Goal: Check status: Check status

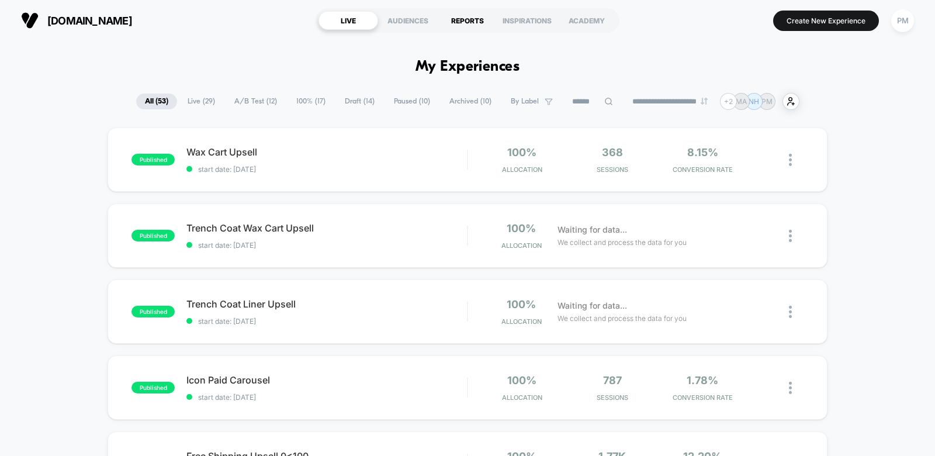
click at [468, 22] on div "REPORTS" at bounding box center [468, 20] width 60 height 19
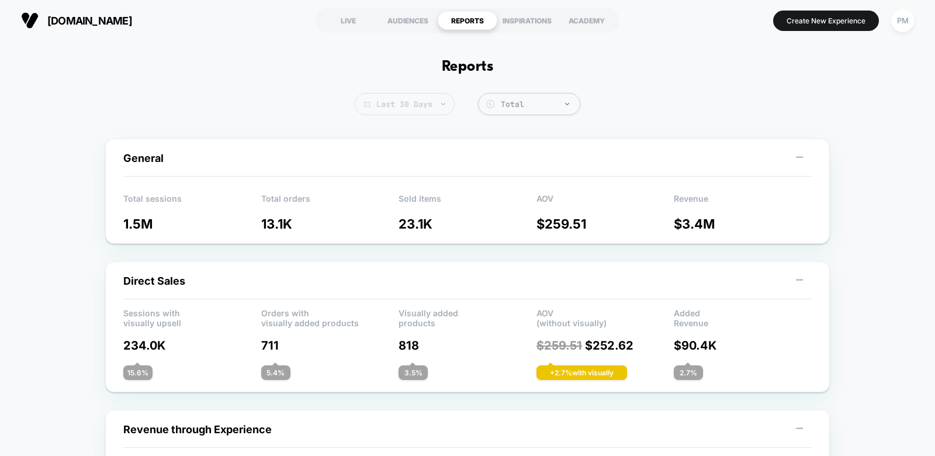
click at [435, 102] on span "Last 30 Days" at bounding box center [405, 104] width 100 height 22
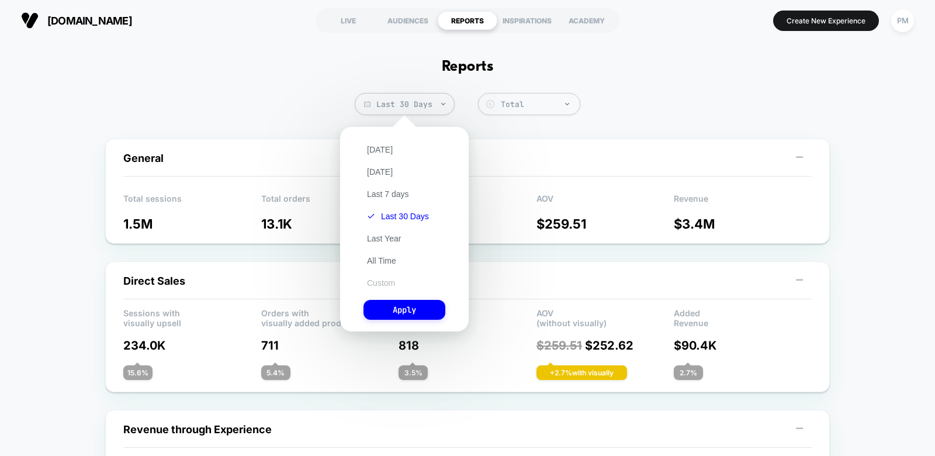
click at [380, 278] on button "Custom" at bounding box center [380, 282] width 35 height 11
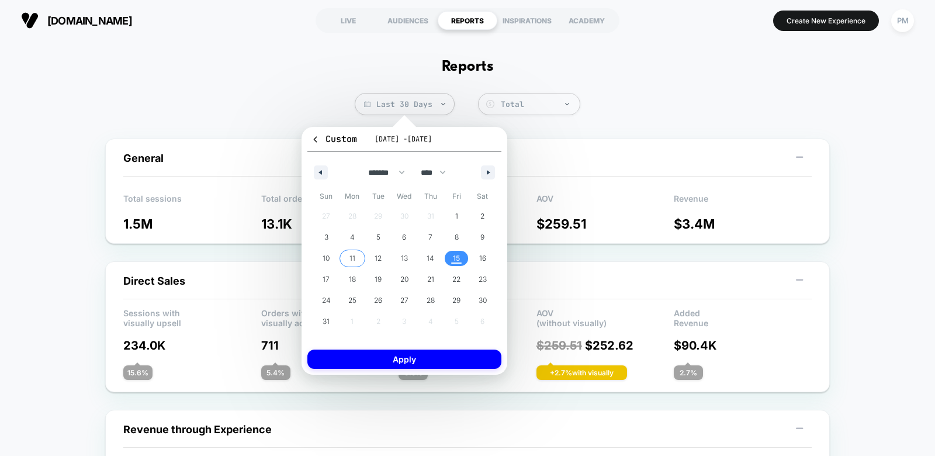
click at [356, 255] on span "11" at bounding box center [352, 258] width 26 height 15
click at [456, 256] on span "15" at bounding box center [456, 258] width 7 height 21
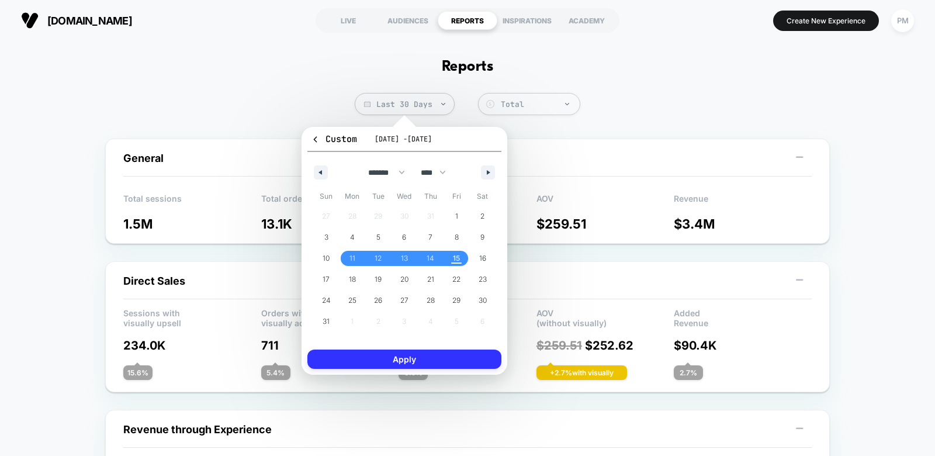
click at [439, 357] on button "Apply" at bounding box center [404, 358] width 194 height 19
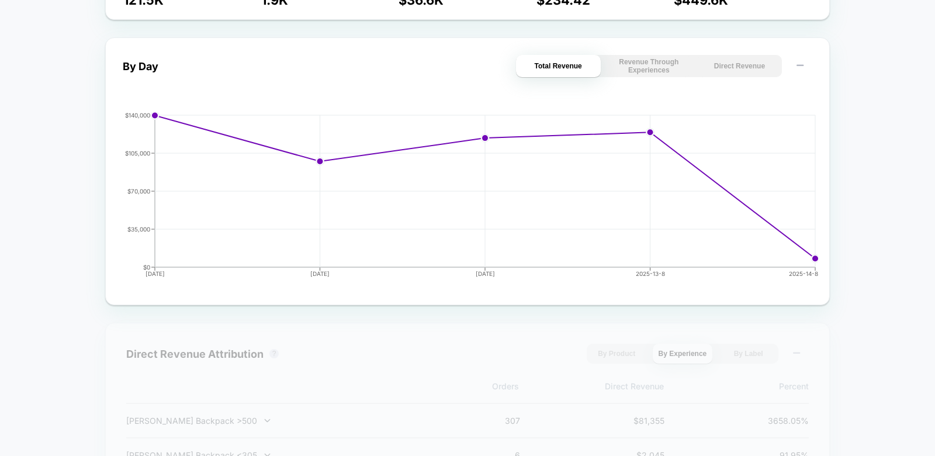
scroll to position [593, 0]
